Goal: Task Accomplishment & Management: Manage account settings

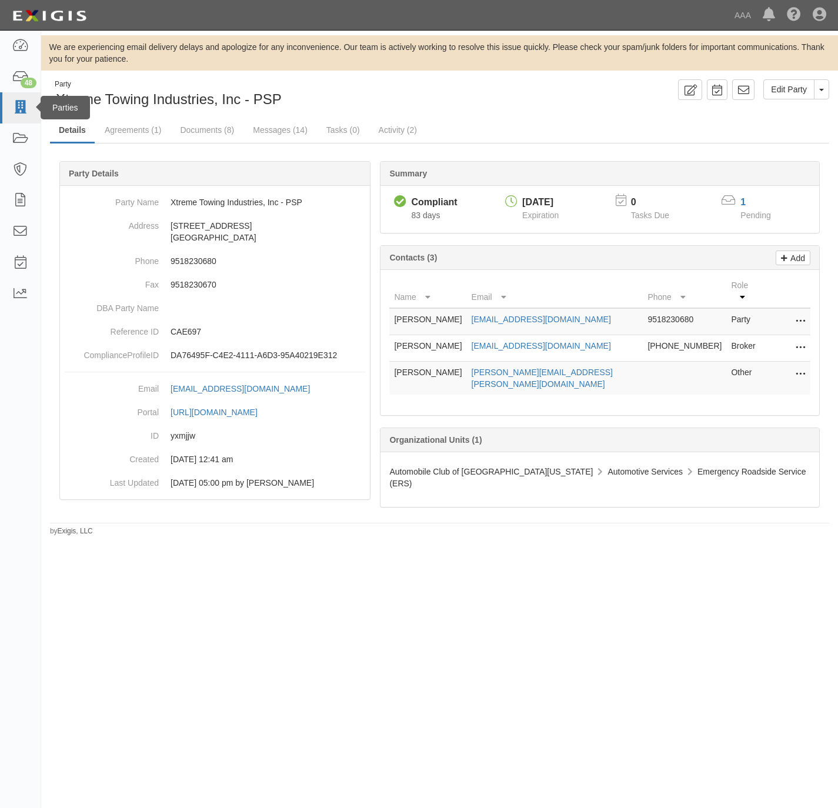
click at [18, 112] on icon at bounding box center [20, 108] width 16 height 14
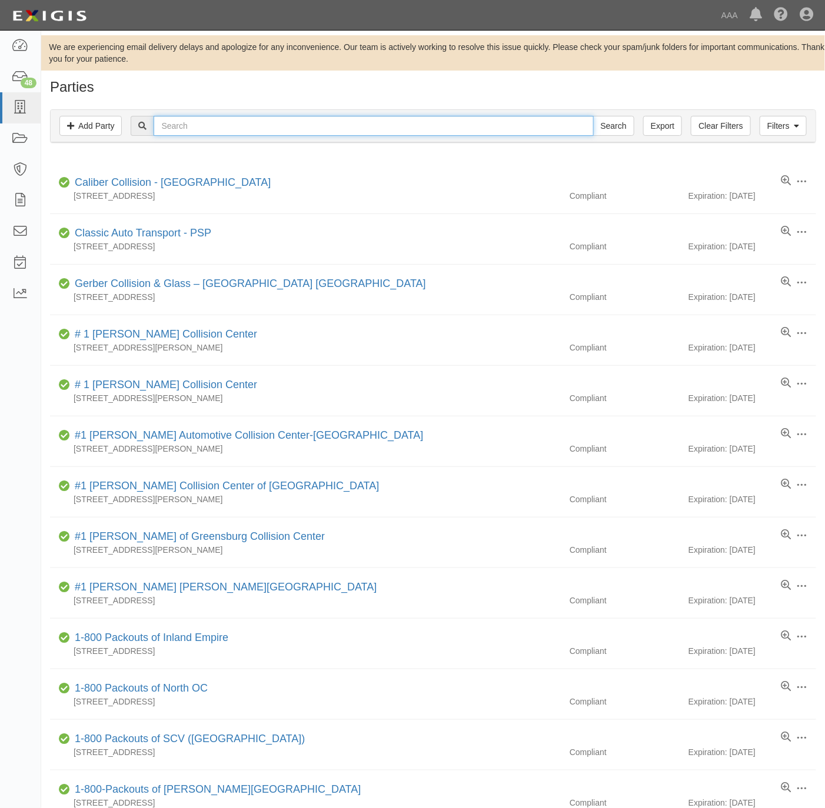
click at [366, 124] on input "text" at bounding box center [373, 126] width 439 height 20
type input "discount"
click at [593, 116] on input "Search" at bounding box center [613, 126] width 41 height 20
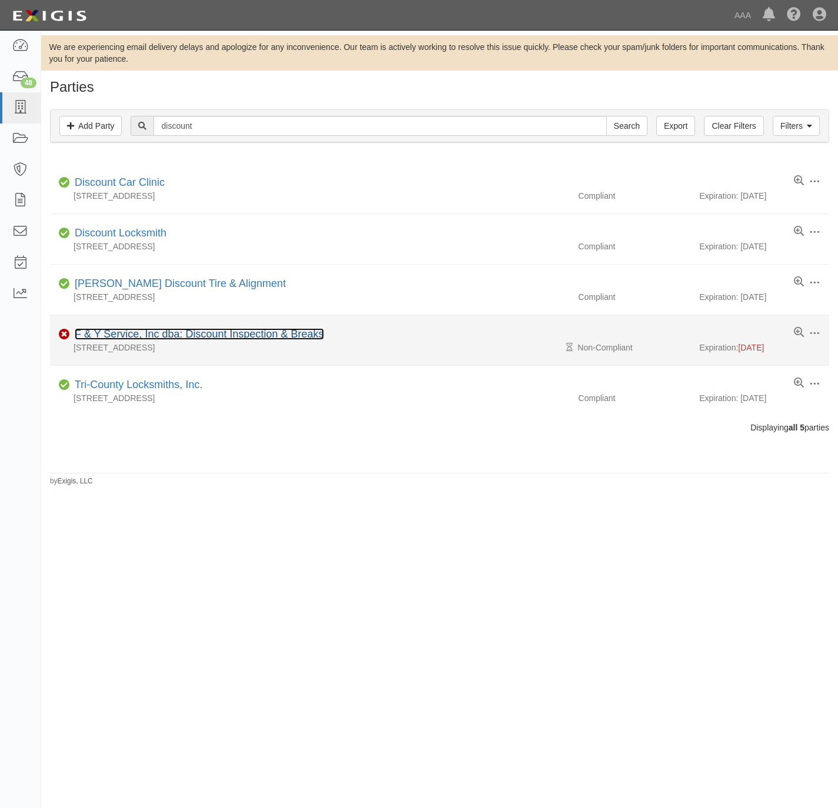
click at [135, 335] on link "F & Y Service, Inc dba: Discount Inspection & Breaks" at bounding box center [199, 334] width 249 height 12
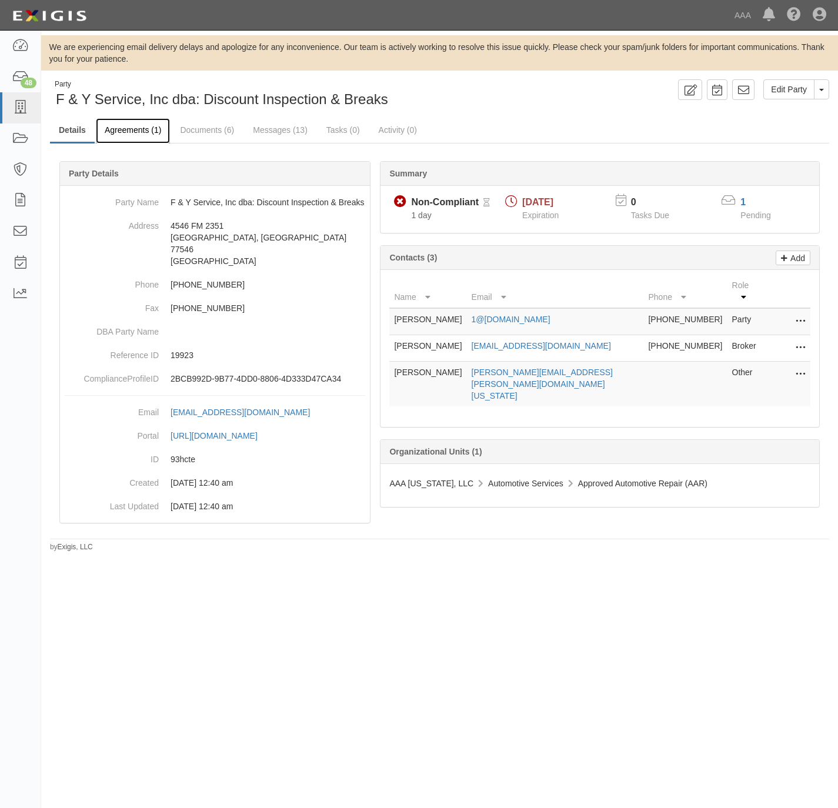
click at [136, 121] on link "Agreements (1)" at bounding box center [133, 130] width 74 height 25
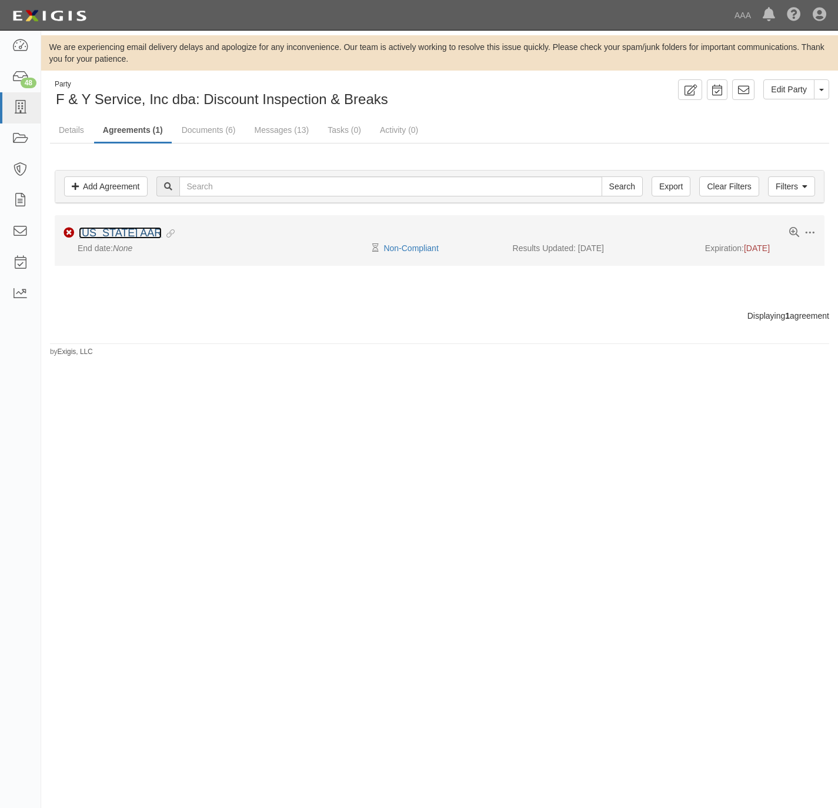
click at [96, 238] on link "Texas AAR" at bounding box center [120, 233] width 83 height 12
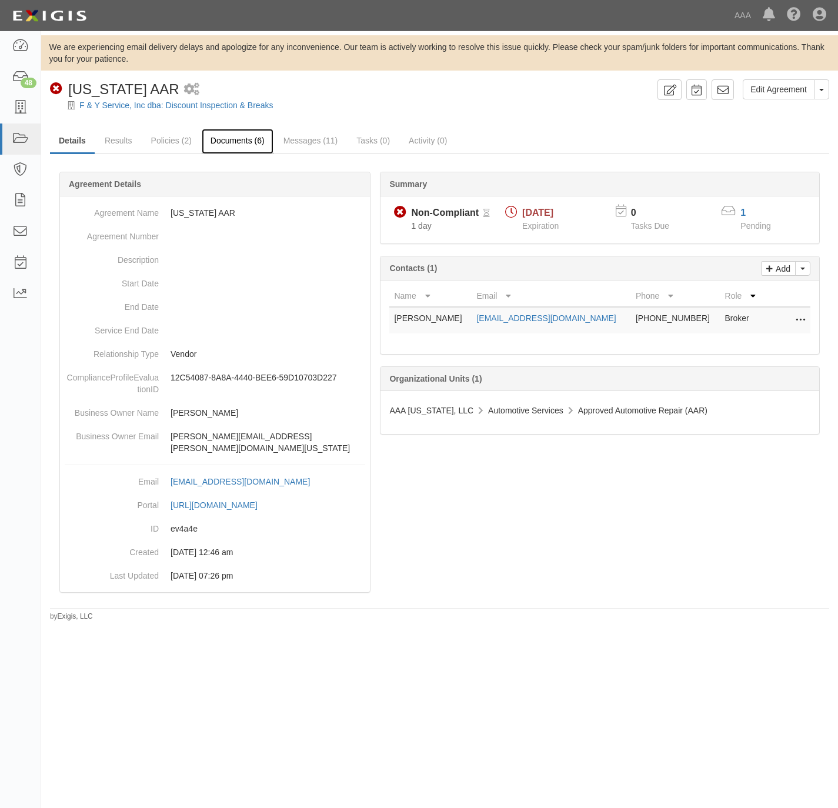
click at [234, 141] on link "Documents (6)" at bounding box center [238, 141] width 72 height 25
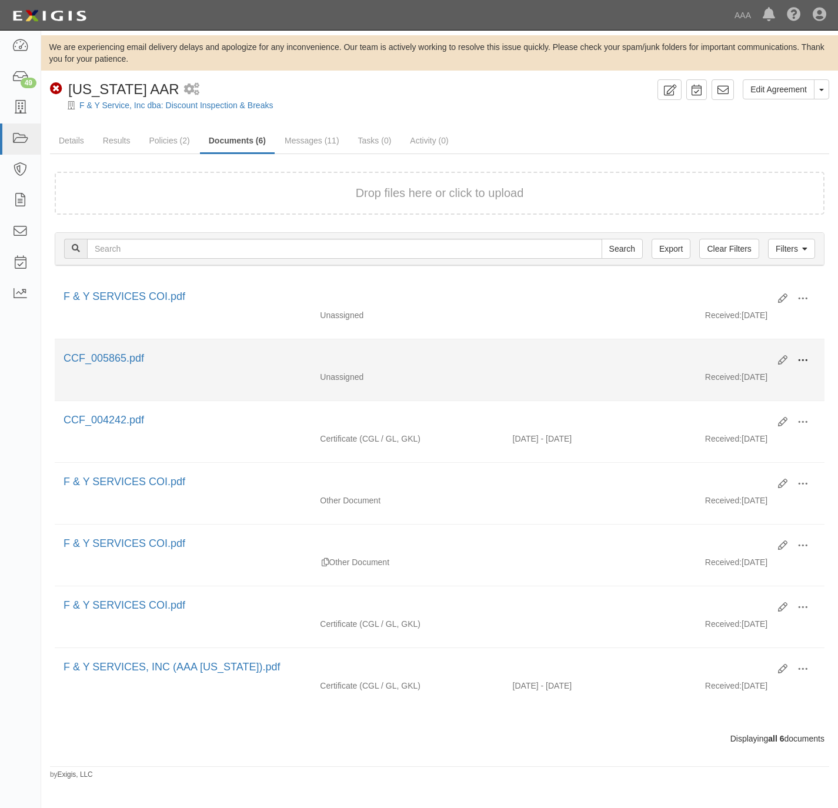
click at [799, 360] on span at bounding box center [803, 360] width 11 height 11
click at [731, 425] on link "Archive" at bounding box center [745, 421] width 93 height 21
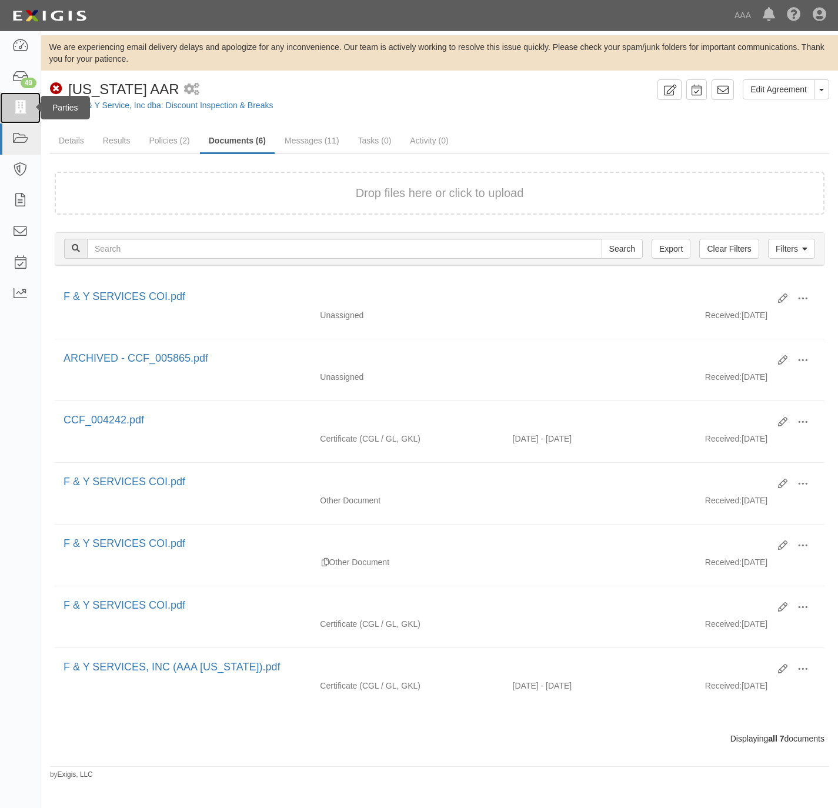
click at [7, 111] on link at bounding box center [20, 107] width 41 height 31
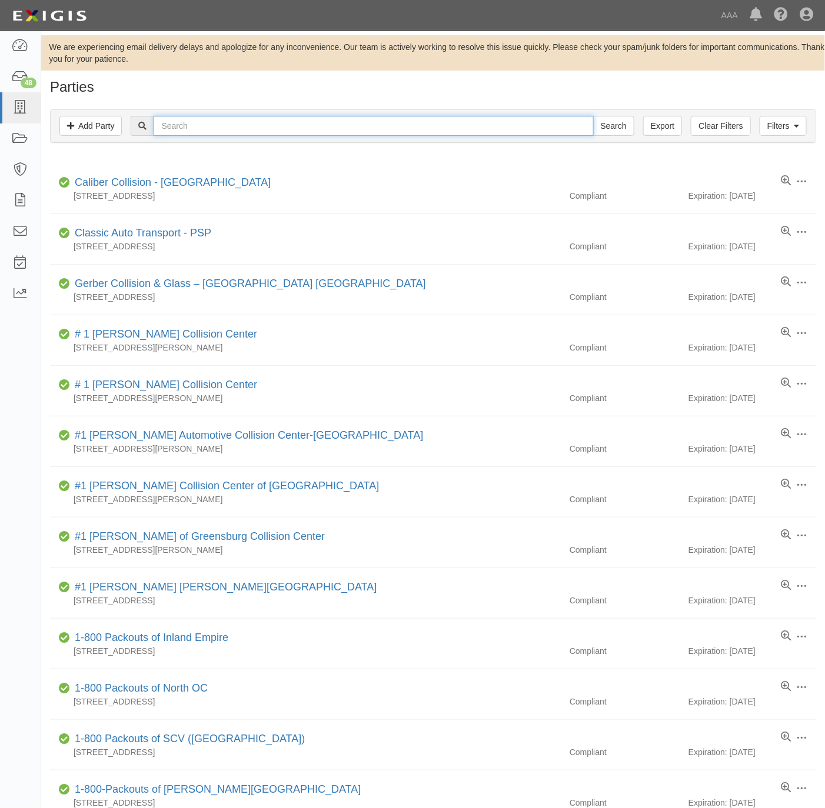
click at [369, 129] on input "text" at bounding box center [373, 126] width 439 height 20
paste input "#631650"
type input "631650"
click at [593, 116] on input "Search" at bounding box center [613, 126] width 41 height 20
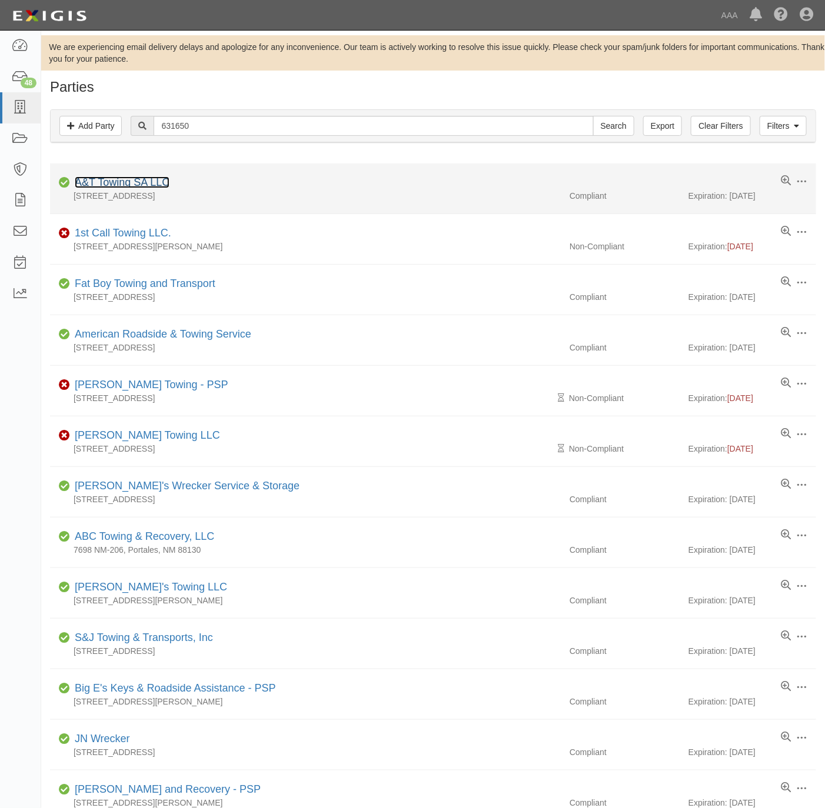
click at [129, 182] on link "A&T Towing SA LLC" at bounding box center [122, 182] width 95 height 12
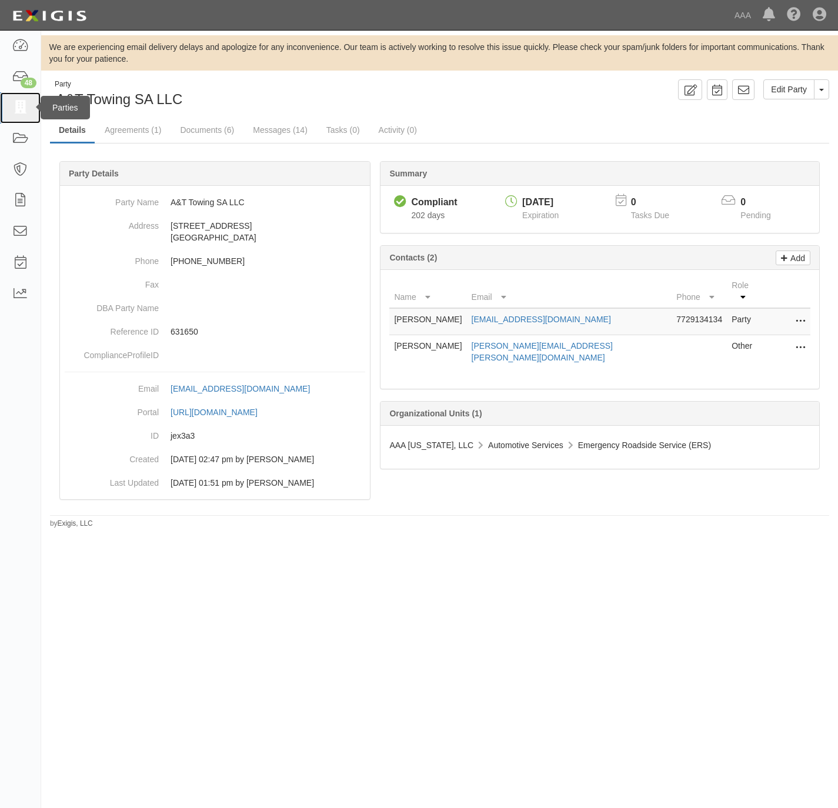
click at [16, 101] on icon at bounding box center [20, 108] width 16 height 14
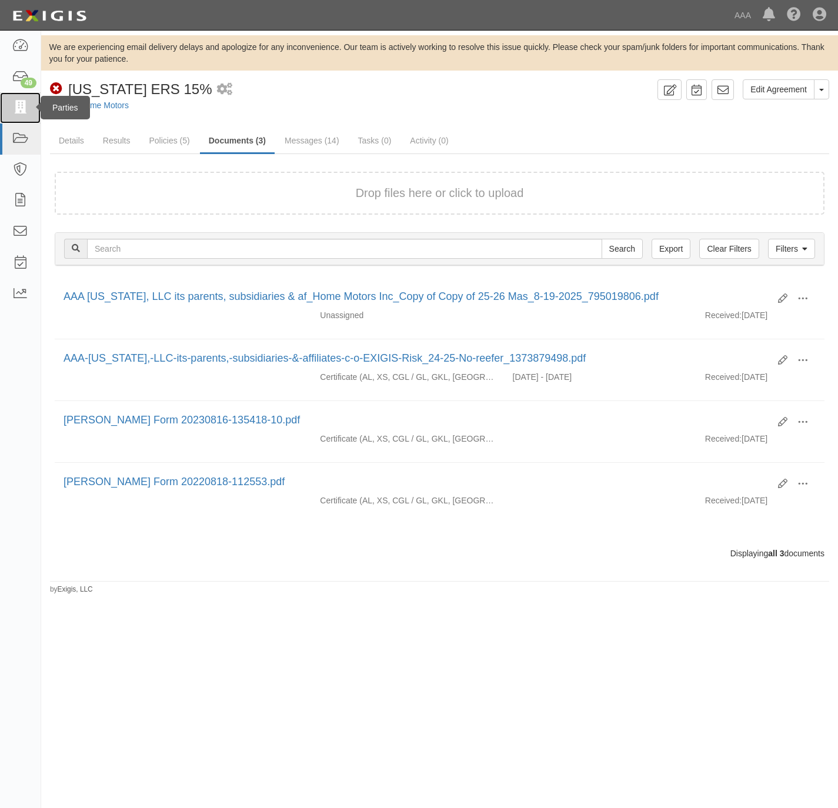
click at [20, 103] on icon at bounding box center [20, 108] width 16 height 14
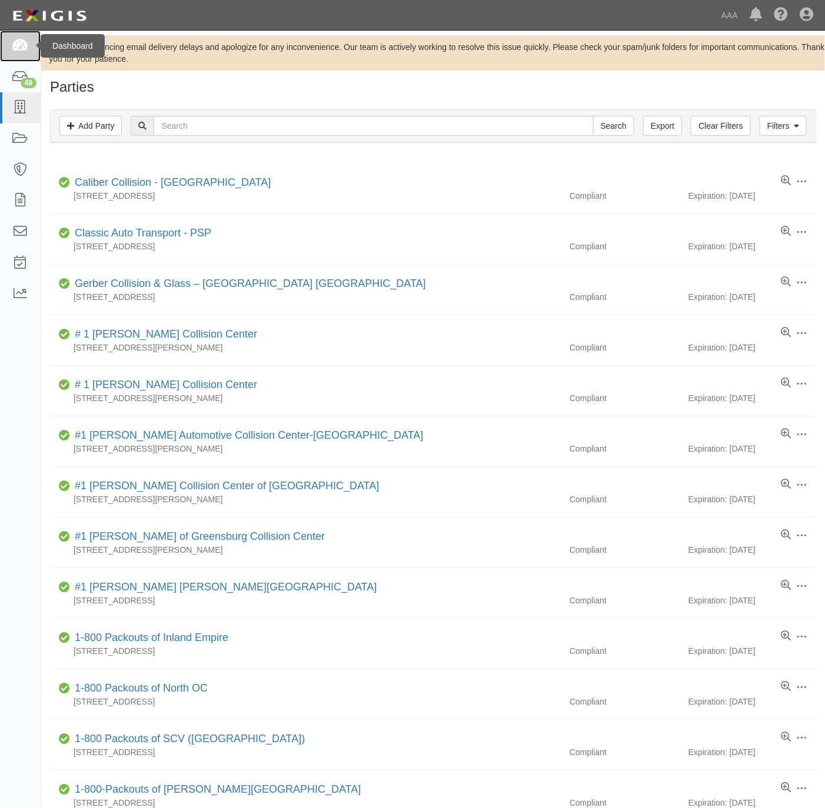
click at [18, 46] on icon at bounding box center [20, 46] width 16 height 14
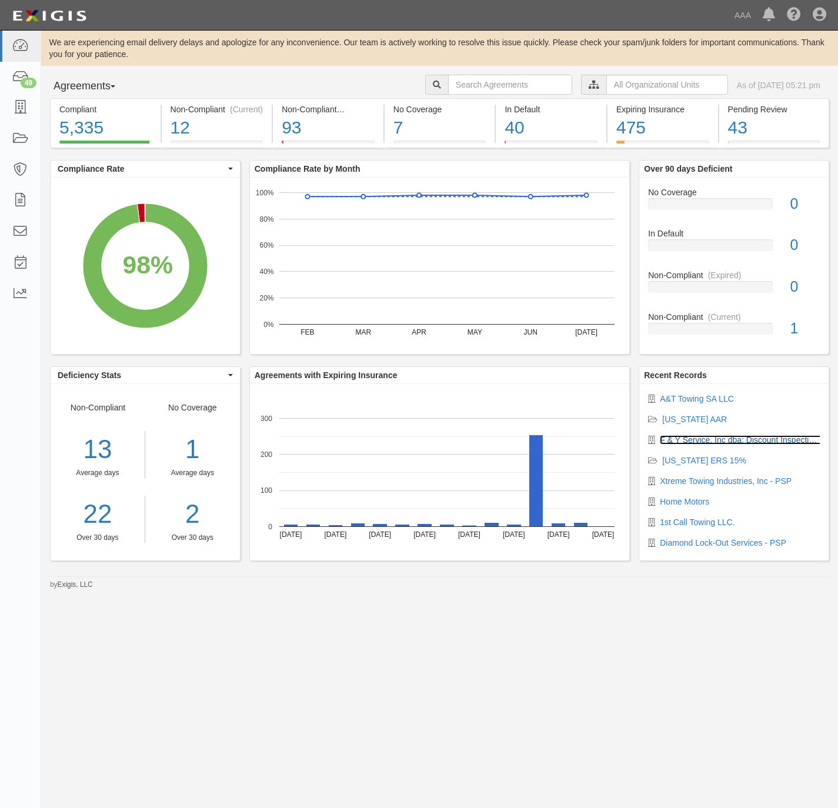
click at [706, 439] on link "F & Y Service, Inc dba: Discount Inspection & Breaks" at bounding box center [757, 439] width 194 height 9
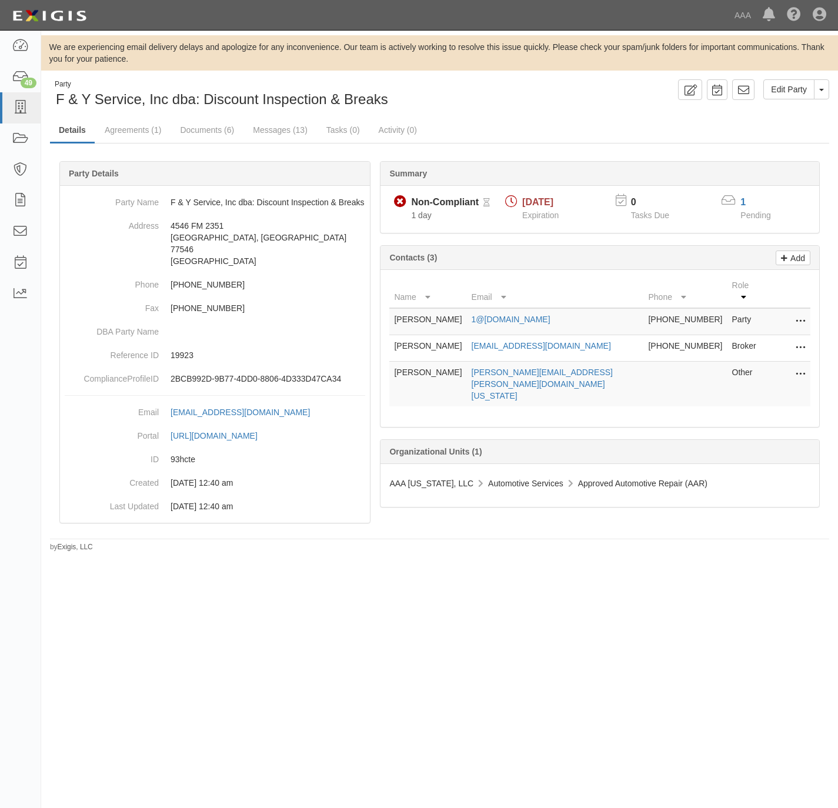
click at [797, 341] on icon at bounding box center [800, 348] width 9 height 15
click at [741, 337] on link "Edit" at bounding box center [758, 344] width 93 height 21
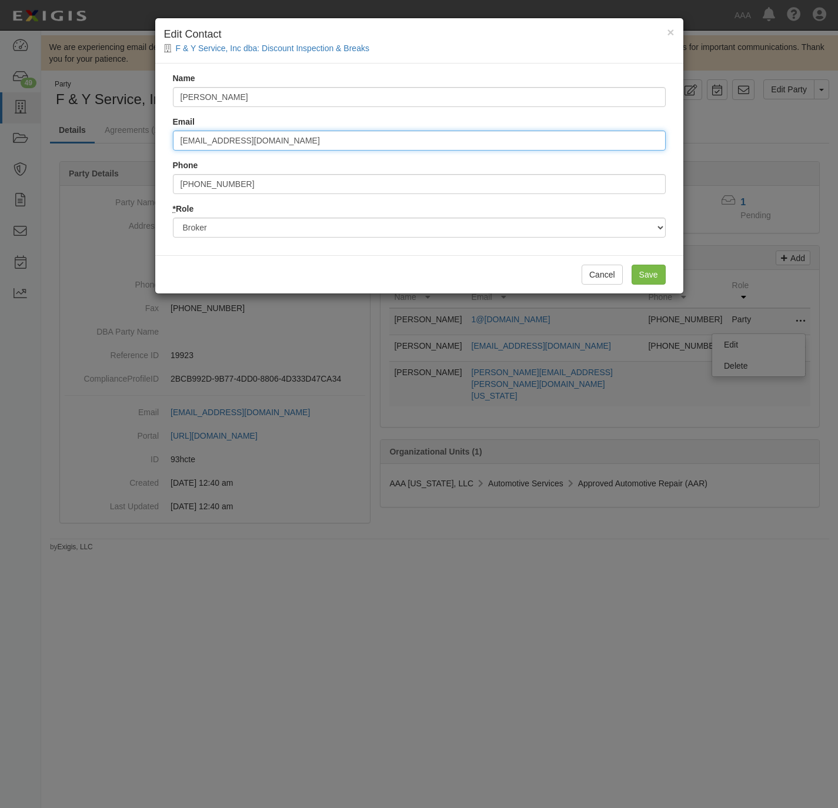
click at [324, 136] on input "coi6776@outlook.com" at bounding box center [419, 141] width 493 height 20
click at [322, 136] on input "coi6776@outlook.com" at bounding box center [419, 141] width 493 height 20
paste input "@360insurance.net"
type input "coi@360insurance.net"
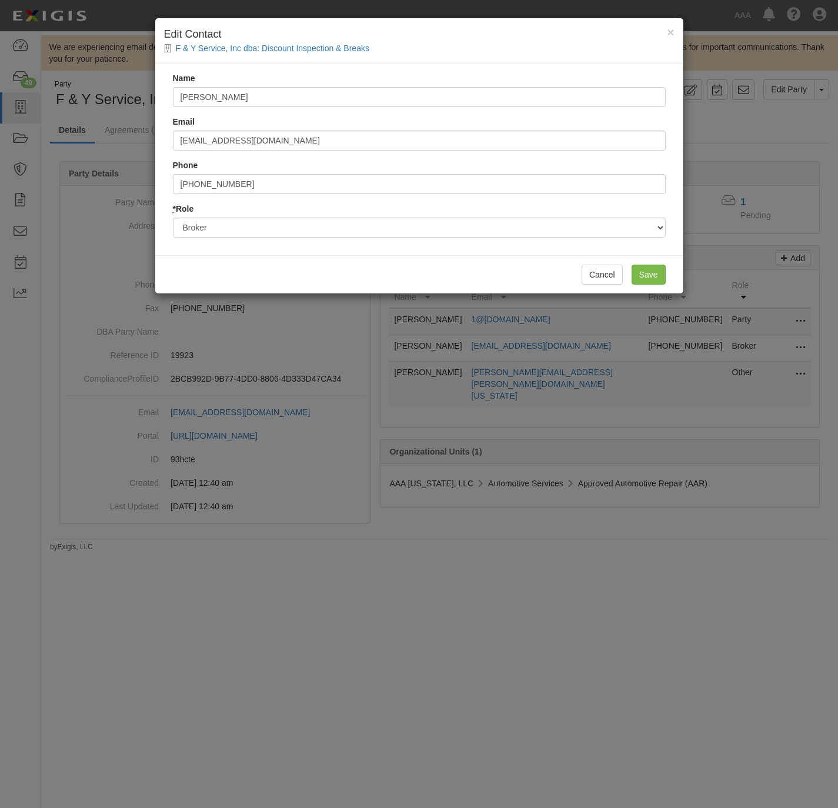
click at [625, 268] on div "Cancel Save" at bounding box center [419, 274] width 528 height 38
click at [642, 272] on input "Save" at bounding box center [649, 275] width 34 height 20
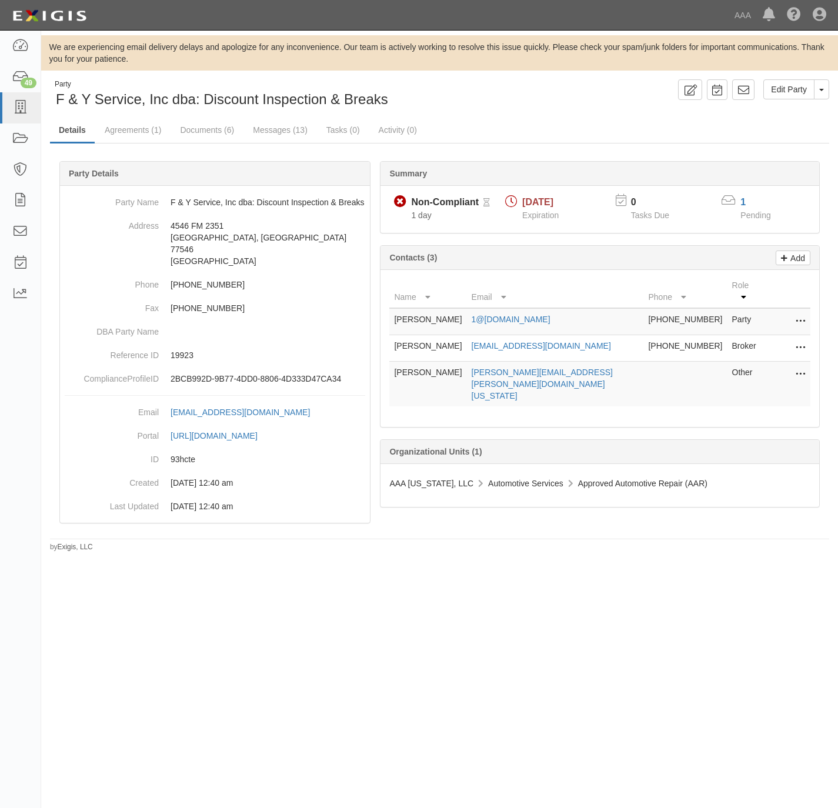
click at [792, 366] on button at bounding box center [798, 374] width 15 height 16
click at [747, 368] on link "Edit" at bounding box center [758, 371] width 93 height 21
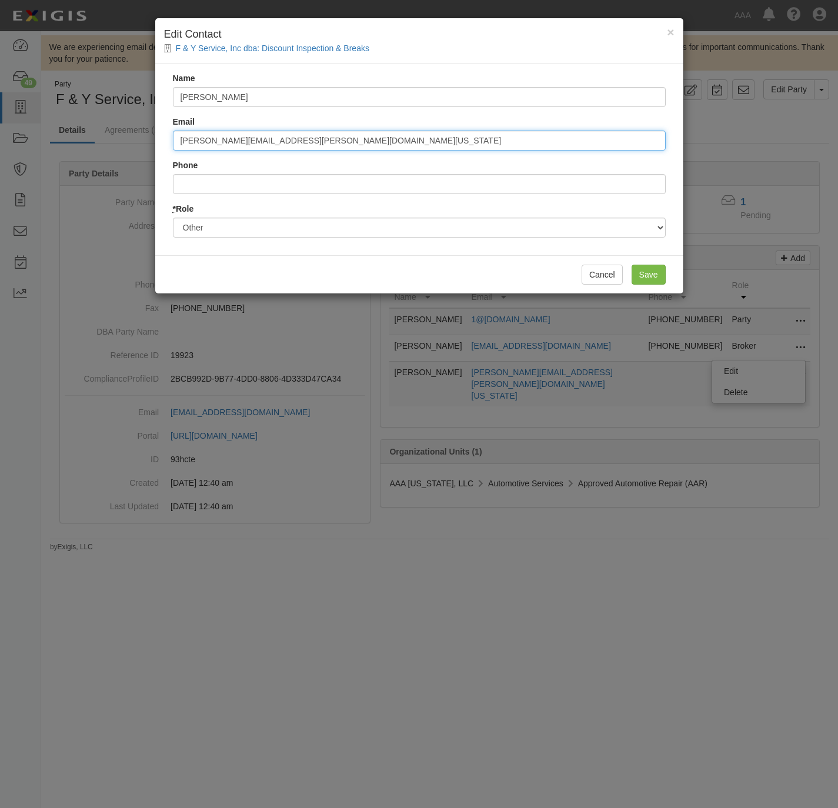
click at [255, 138] on input "johnson.fredrick@aaa-texas.com" at bounding box center [419, 141] width 493 height 20
click at [254, 138] on input "johnson.fredrick@aaa-texas.com" at bounding box center [419, 141] width 493 height 20
type input "johnson.fredrick@ace.aaa.com"
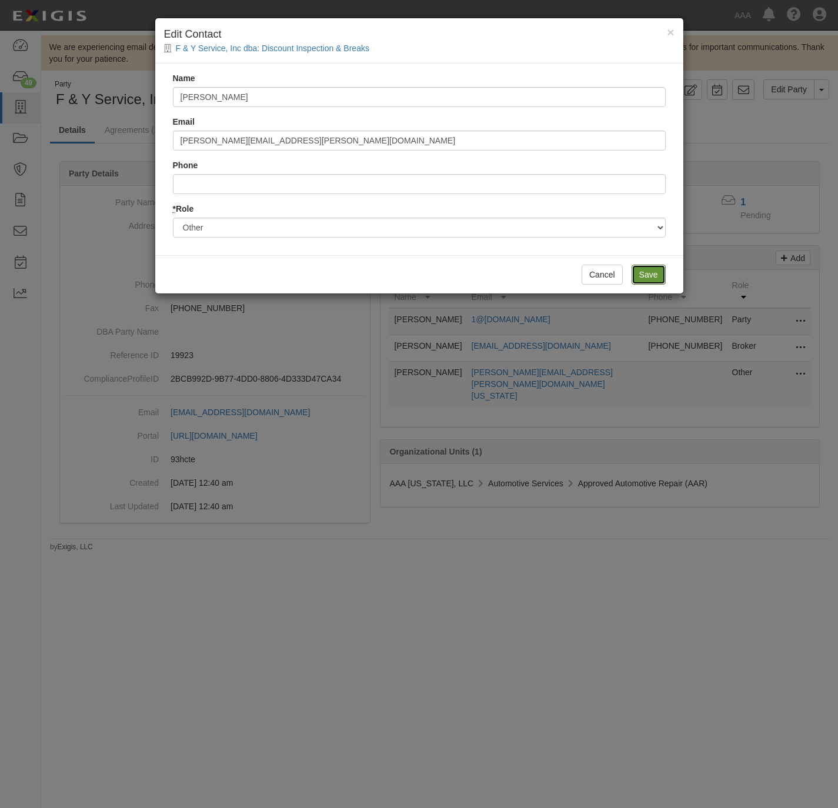
click at [647, 274] on input "Save" at bounding box center [649, 275] width 34 height 20
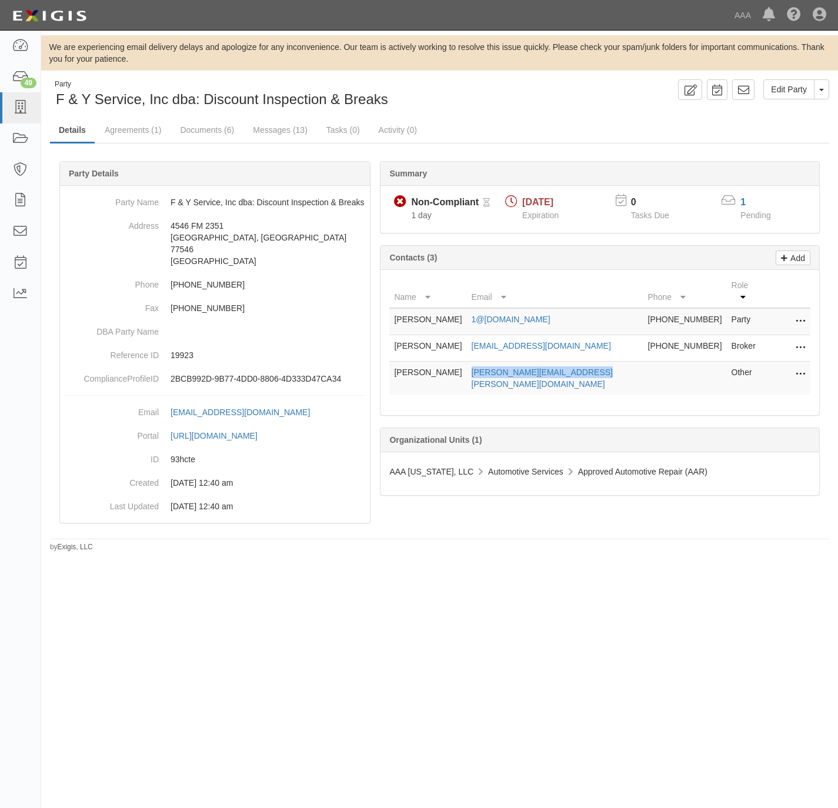
copy link "johnson.fredrick@ace.aaa.com"
drag, startPoint x: 609, startPoint y: 371, endPoint x: 484, endPoint y: 362, distance: 125.6
click at [484, 362] on td "johnson.fredrick@ace.aaa.com" at bounding box center [555, 379] width 176 height 34
click at [140, 129] on link "Agreements (1)" at bounding box center [133, 130] width 74 height 25
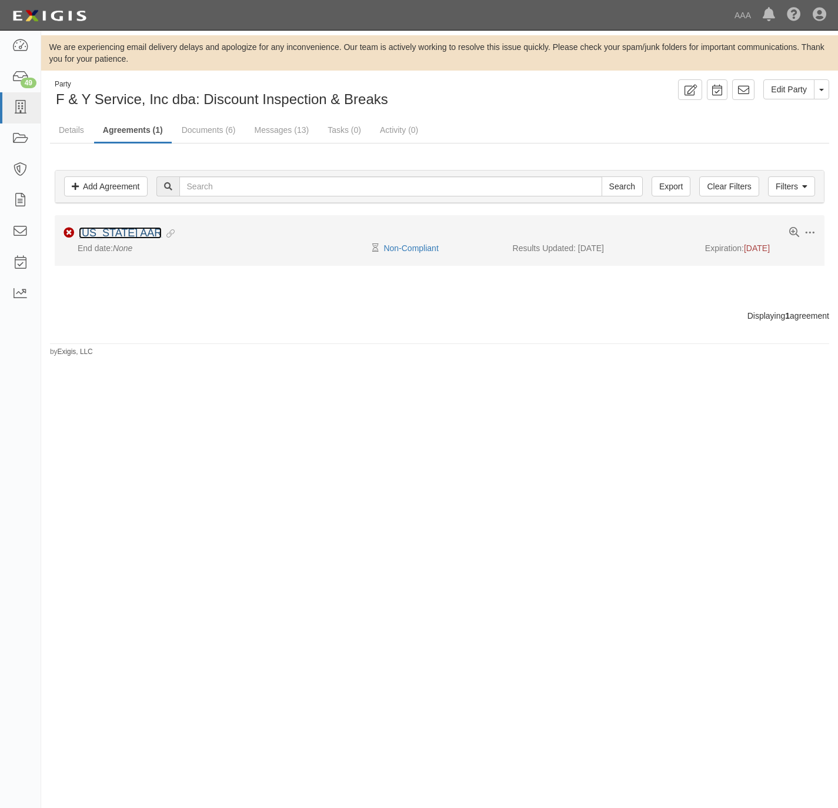
click at [99, 233] on link "[US_STATE] AAR" at bounding box center [120, 233] width 83 height 12
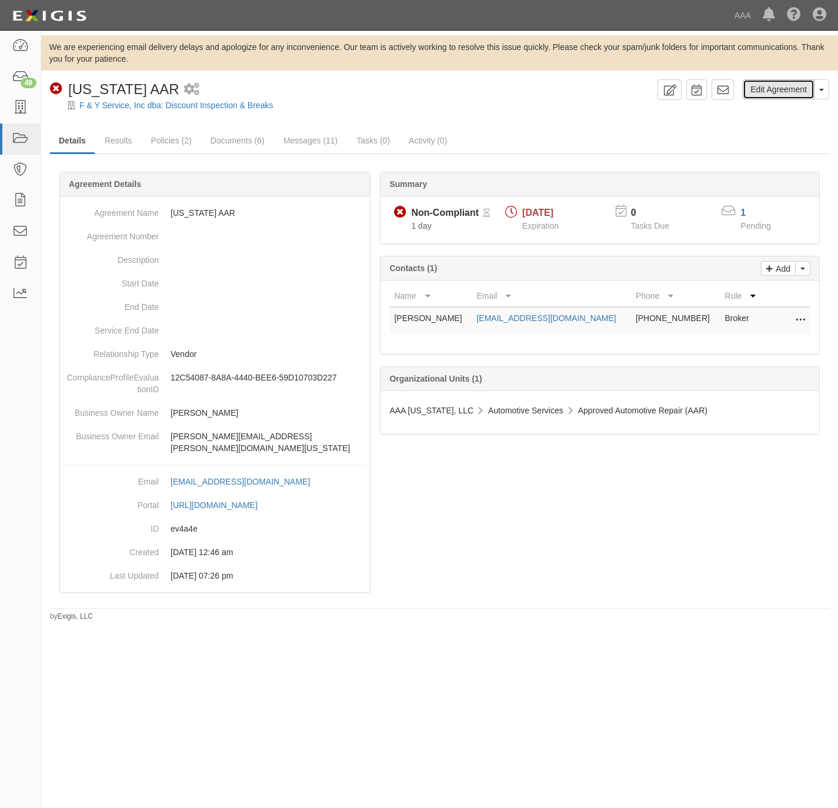
click at [773, 89] on link "Edit Agreement" at bounding box center [779, 89] width 72 height 20
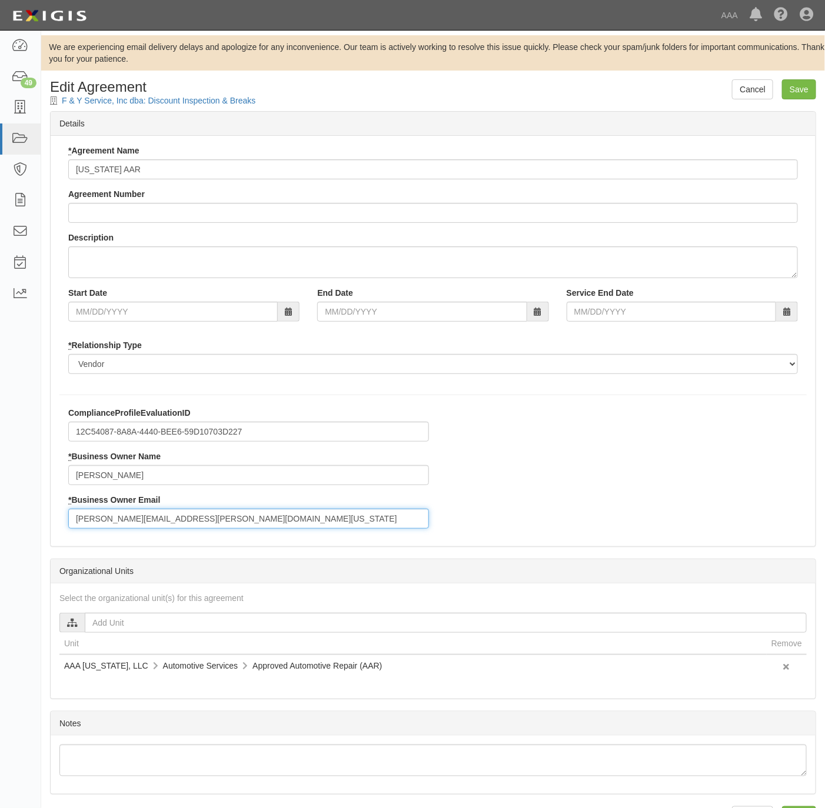
click at [206, 514] on input "johnson.fredrick@aaa-texas.com" at bounding box center [248, 519] width 361 height 20
paste input "ce.aaa"
type input "johnson.fredrick@ace.aaa.com"
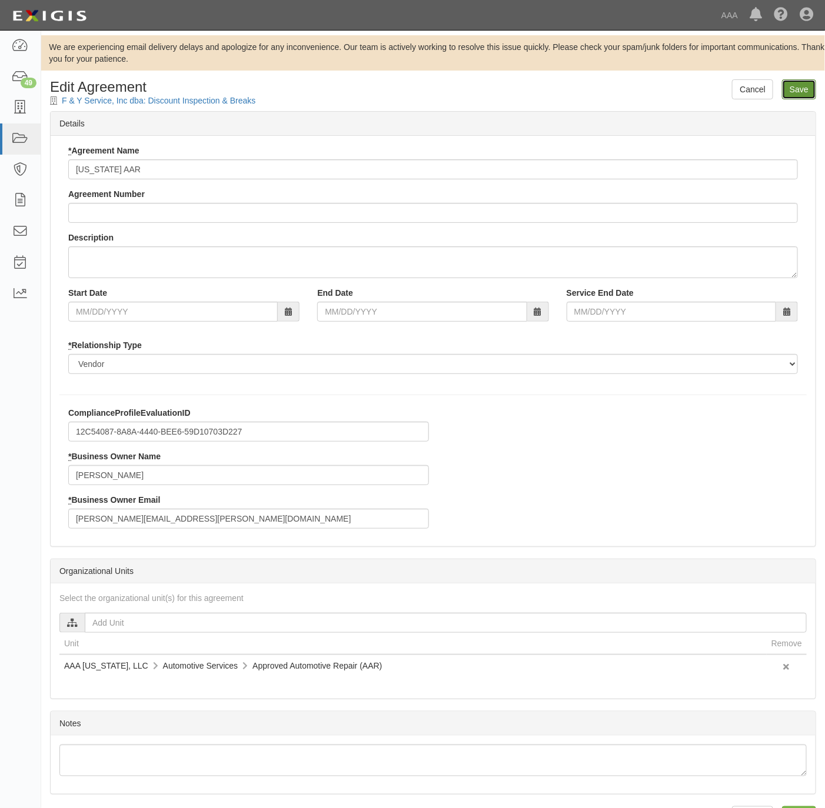
click at [801, 92] on input "Save" at bounding box center [799, 89] width 34 height 20
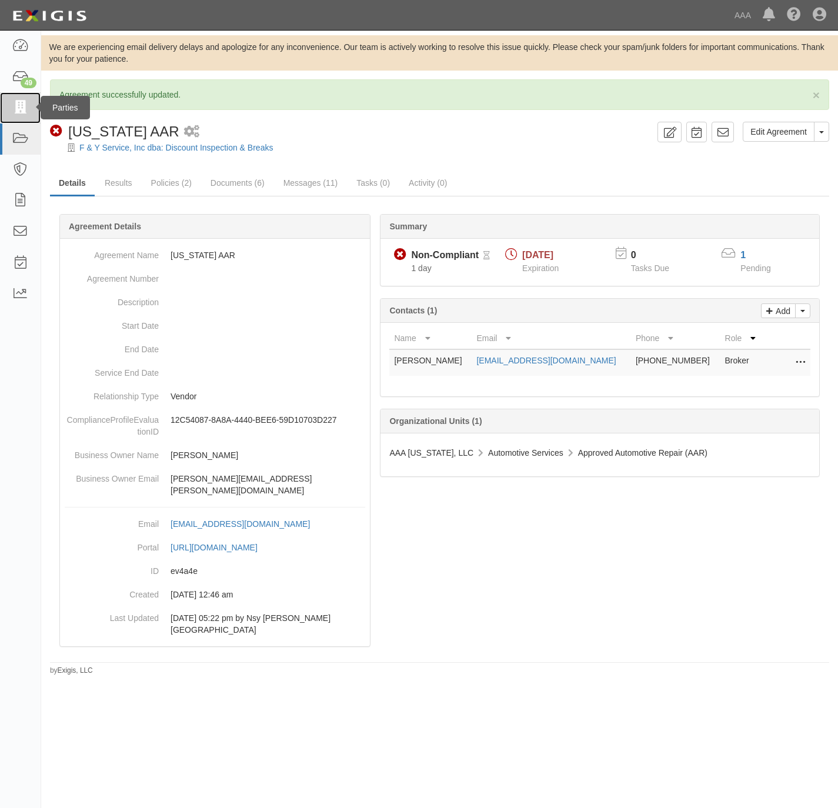
click at [16, 98] on link at bounding box center [20, 107] width 41 height 31
